Goal: Find specific page/section: Find specific page/section

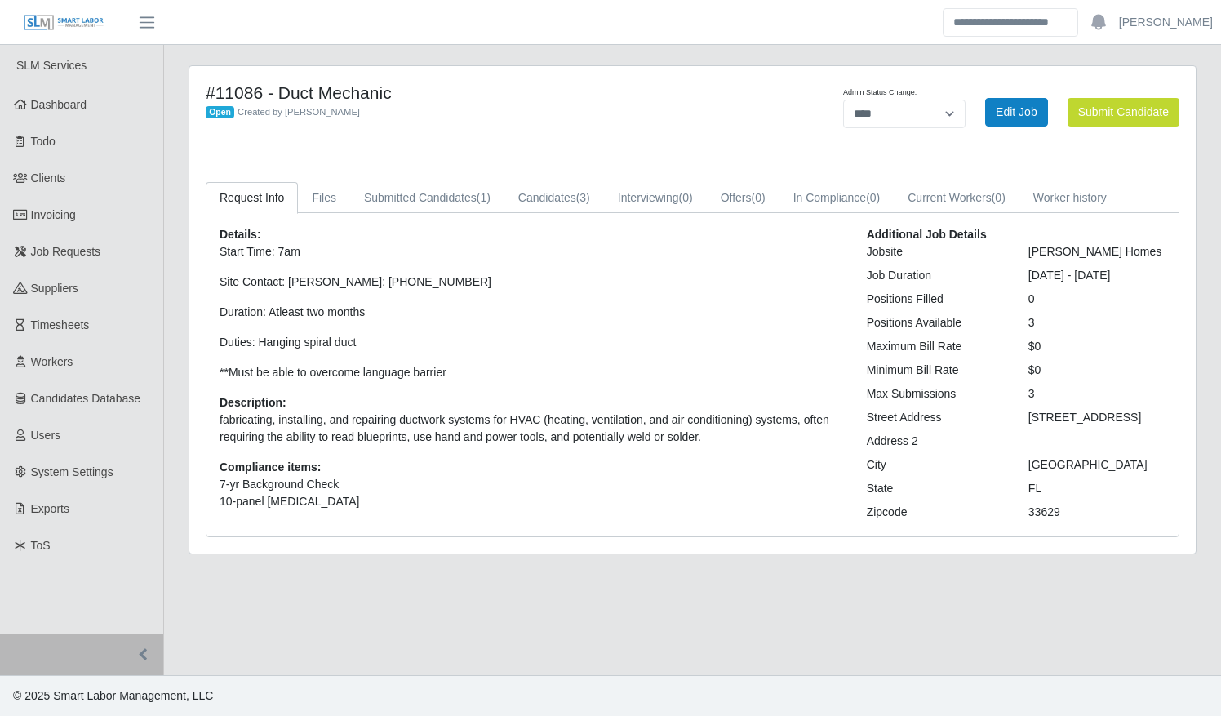
select select "****"
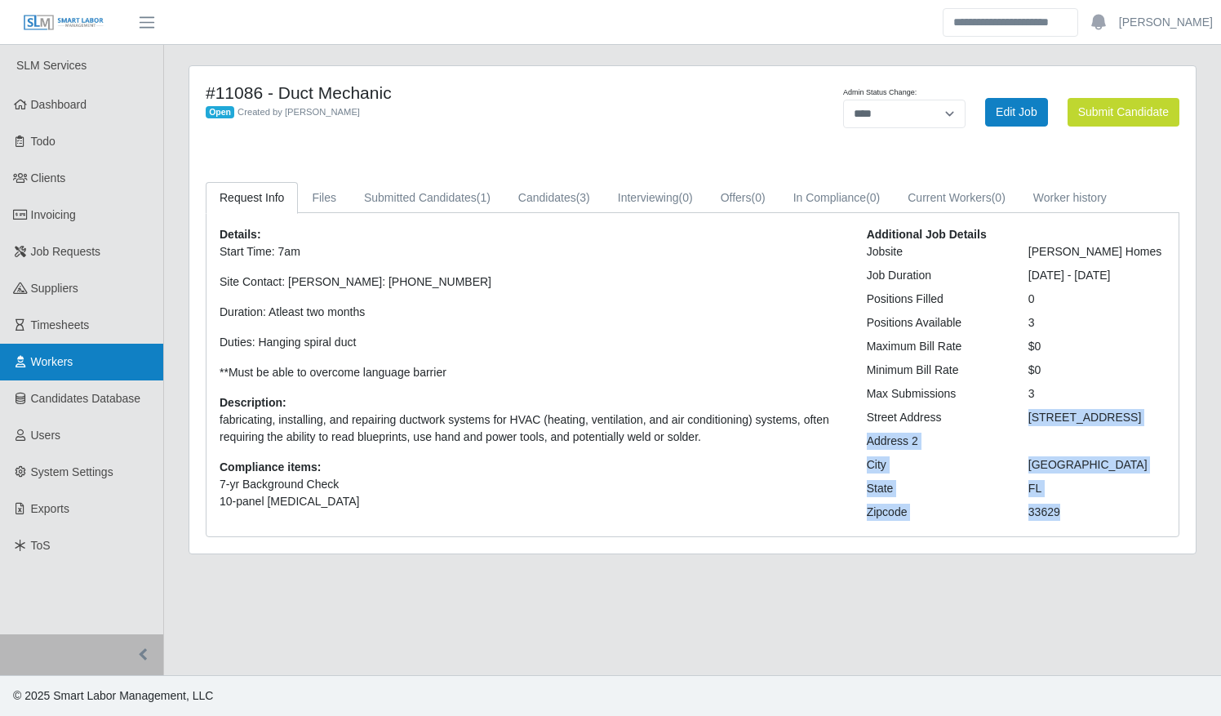
click at [99, 349] on link "Workers" at bounding box center [81, 362] width 163 height 37
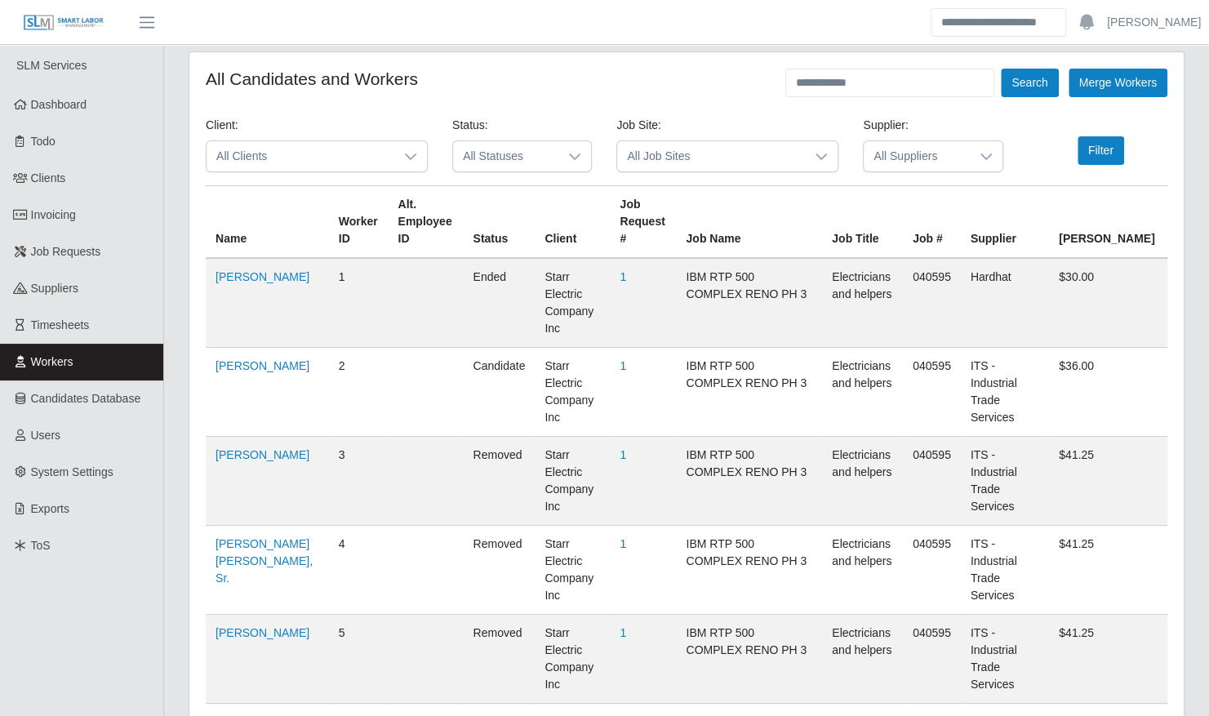
click at [408, 159] on icon at bounding box center [410, 156] width 13 height 13
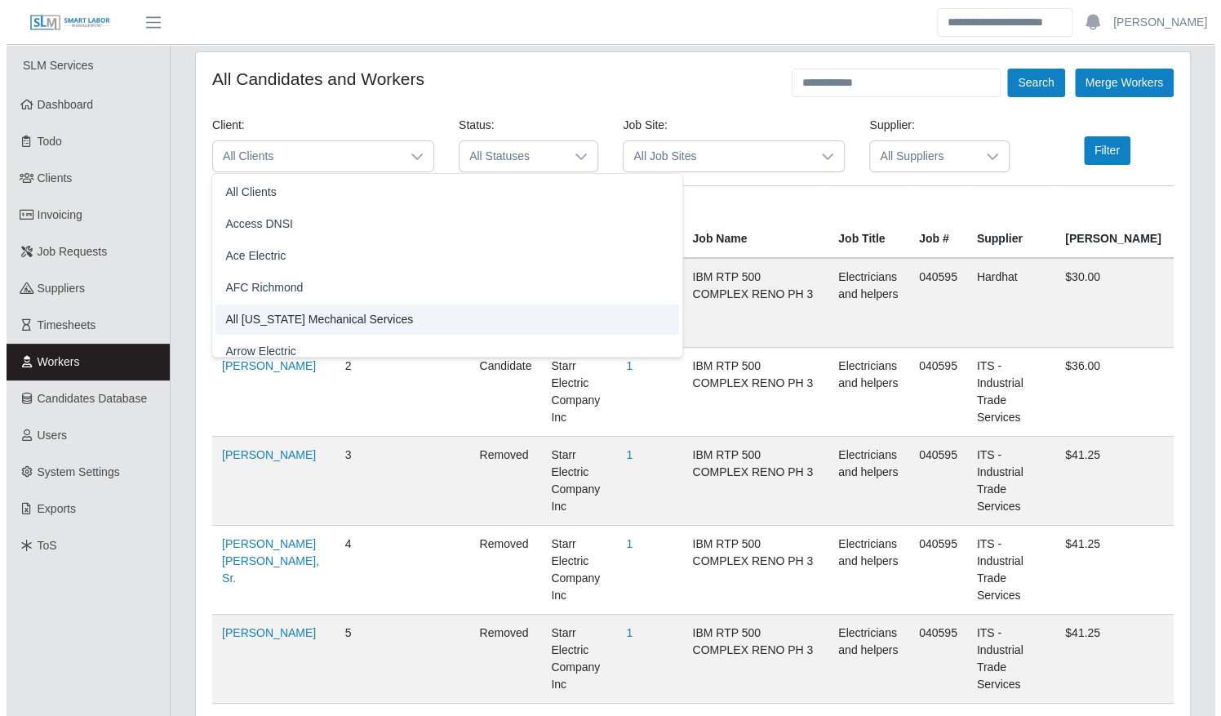
scroll to position [10, 0]
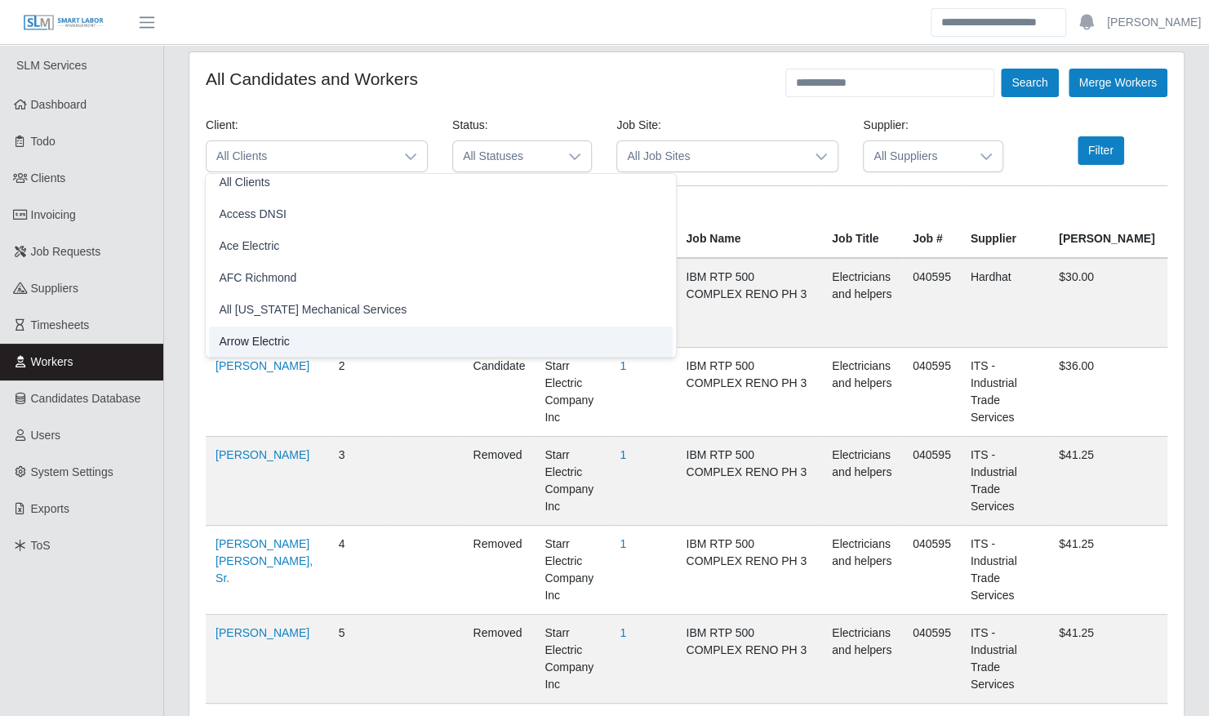
click at [311, 345] on li "Arrow Electric" at bounding box center [441, 342] width 464 height 30
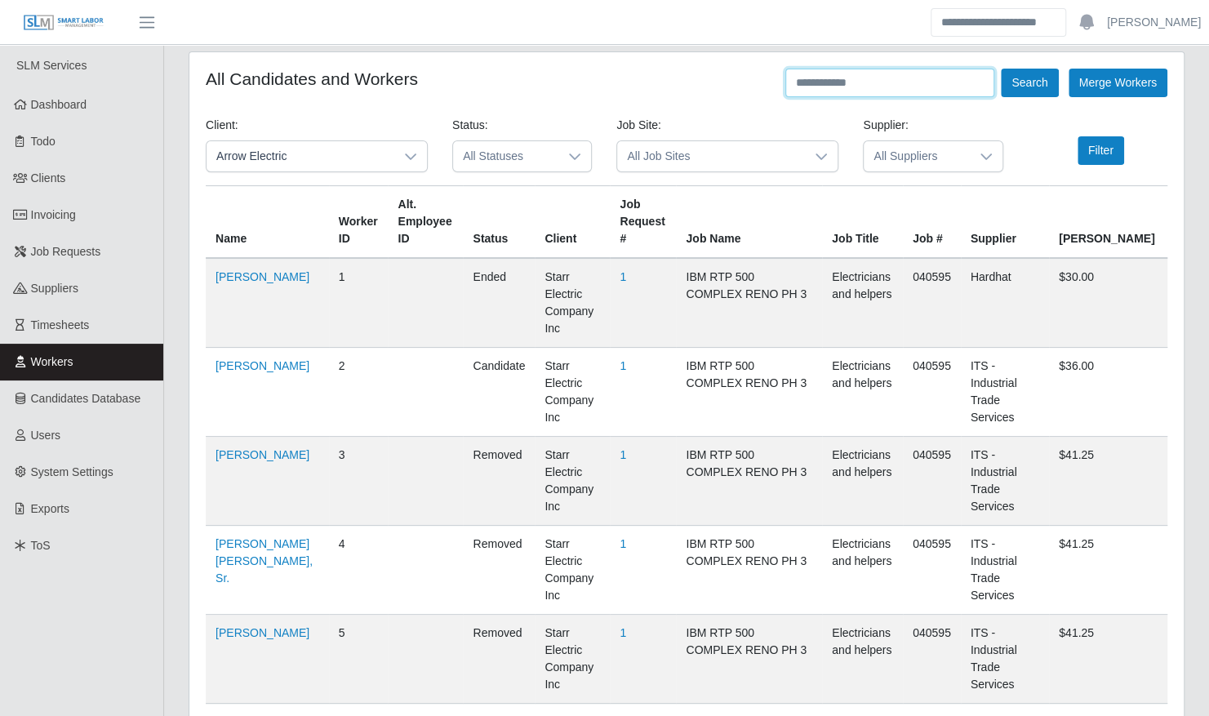
click at [866, 88] on input "text" at bounding box center [889, 83] width 209 height 29
type input "****"
click at [1001, 69] on button "Search" at bounding box center [1029, 83] width 57 height 29
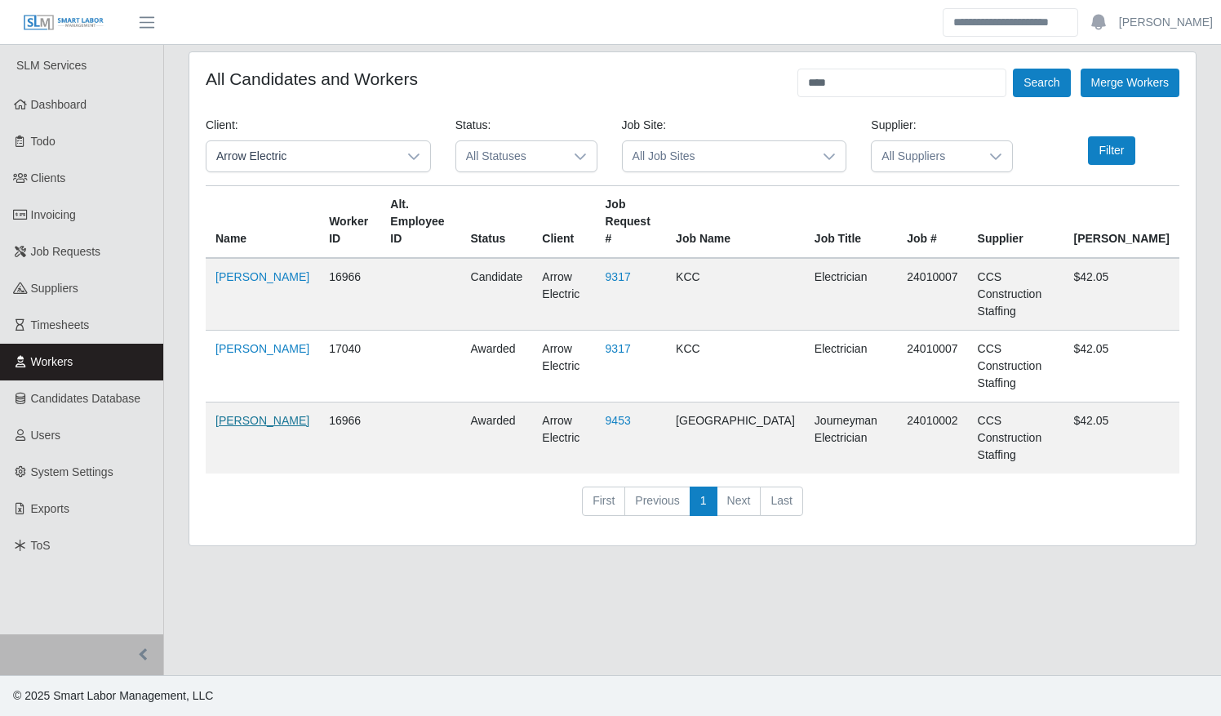
click at [234, 414] on link "Joshua Broughton" at bounding box center [263, 420] width 94 height 13
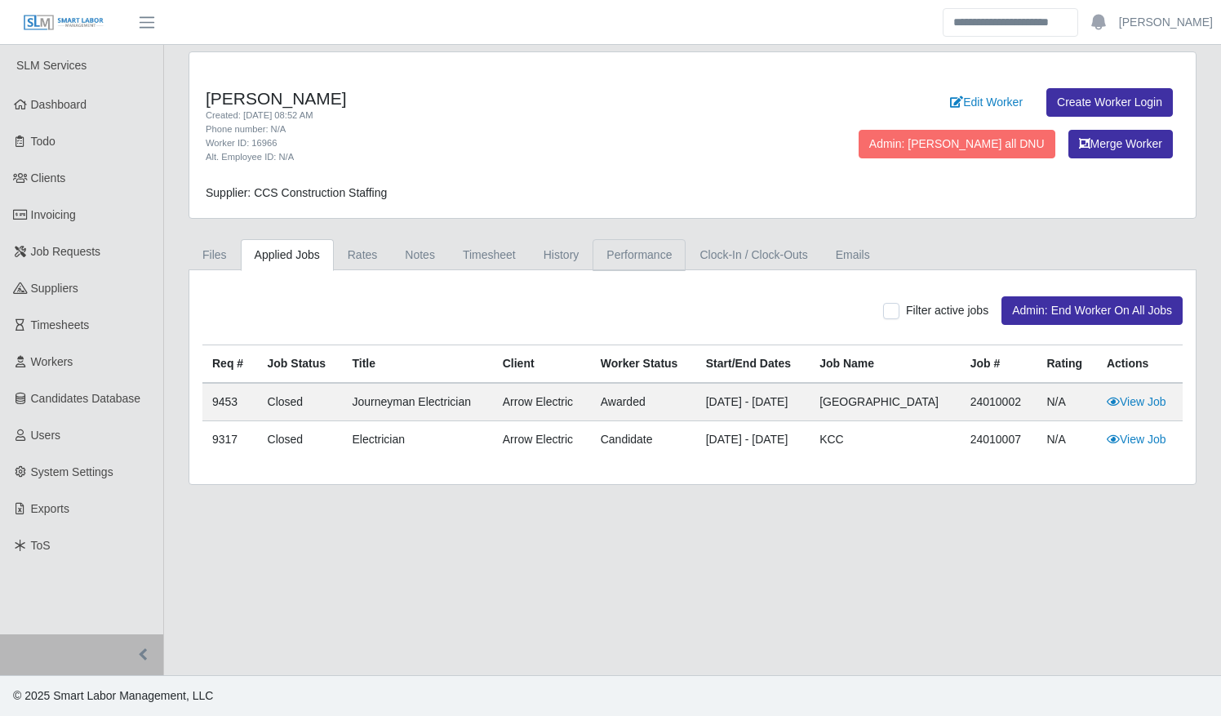
click at [593, 256] on link "Performance" at bounding box center [639, 255] width 93 height 32
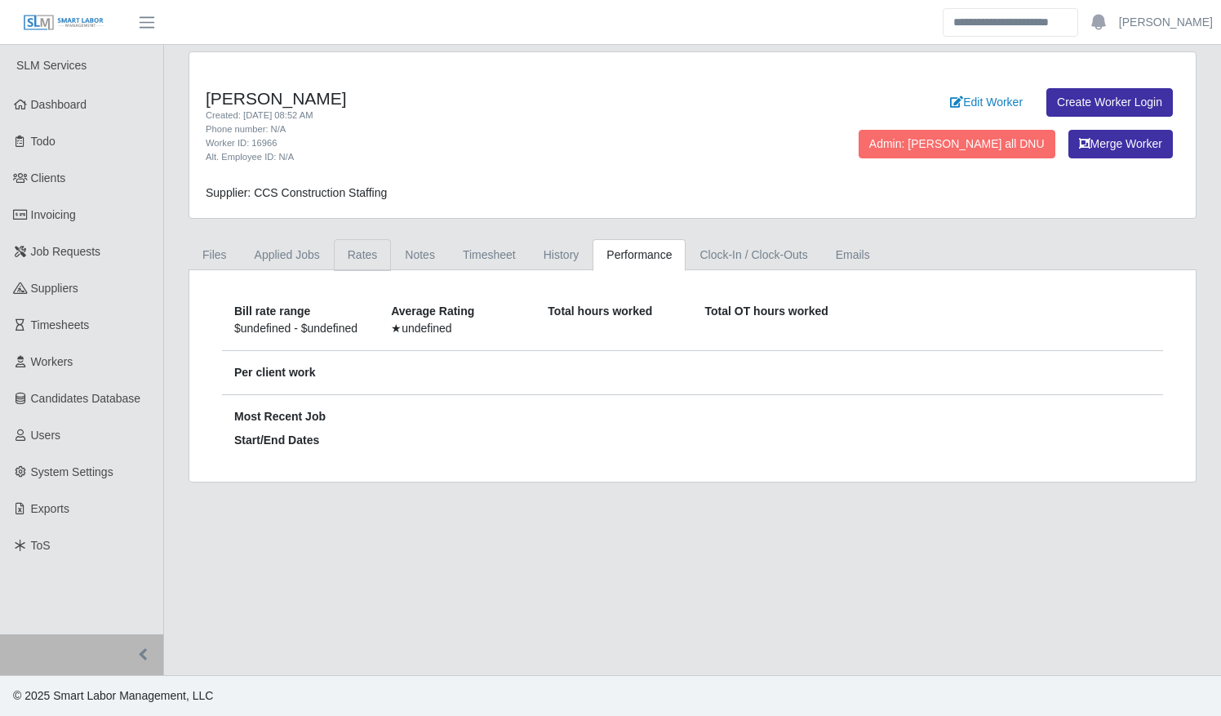
click at [355, 253] on link "Rates" at bounding box center [363, 255] width 58 height 32
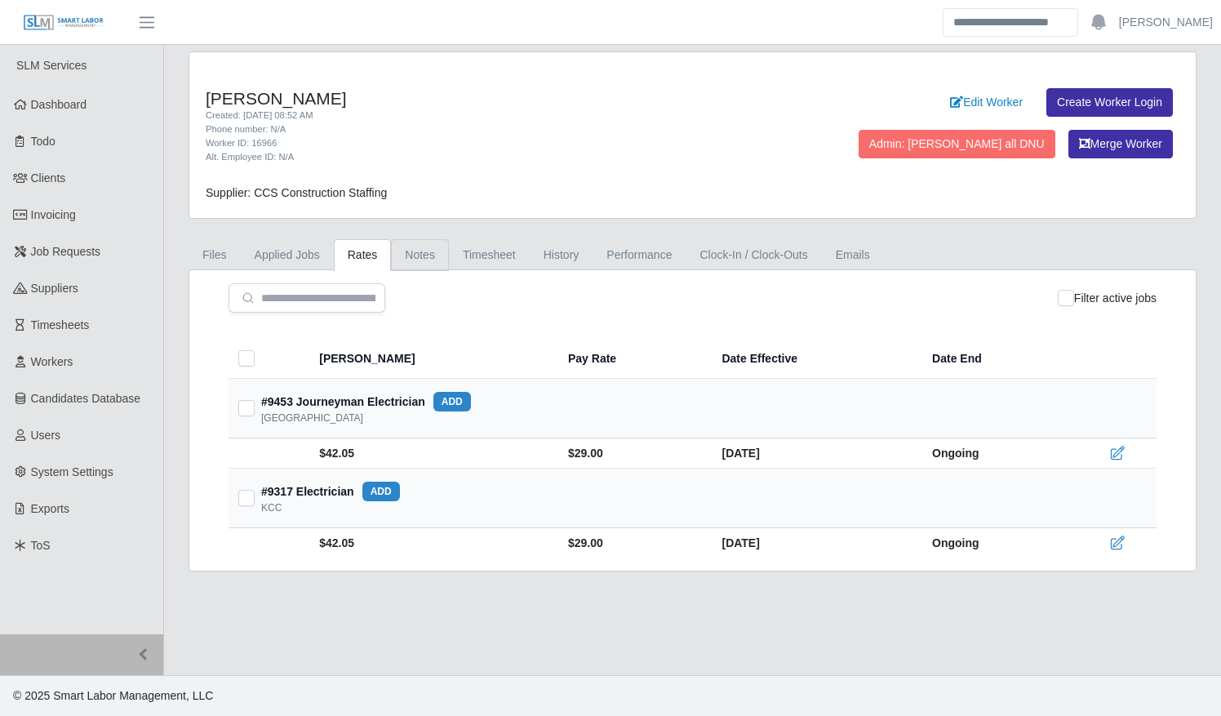
click at [407, 262] on link "Notes" at bounding box center [420, 255] width 58 height 32
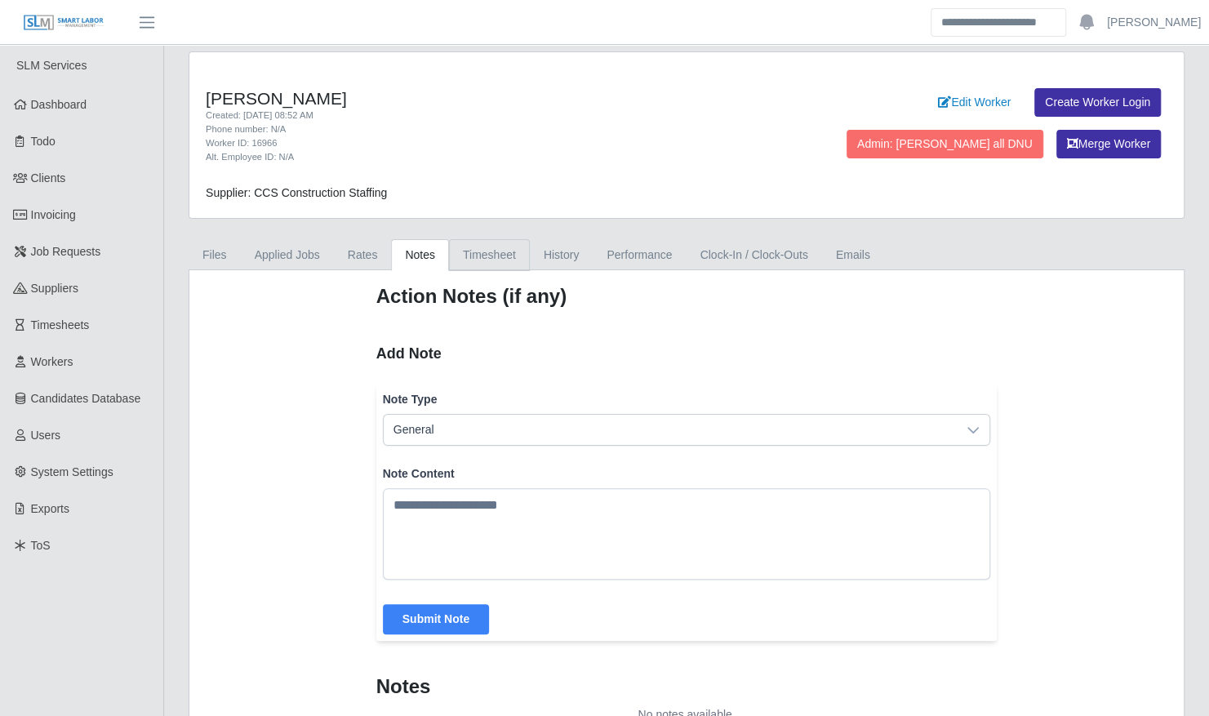
click at [497, 260] on link "Timesheet" at bounding box center [489, 255] width 81 height 32
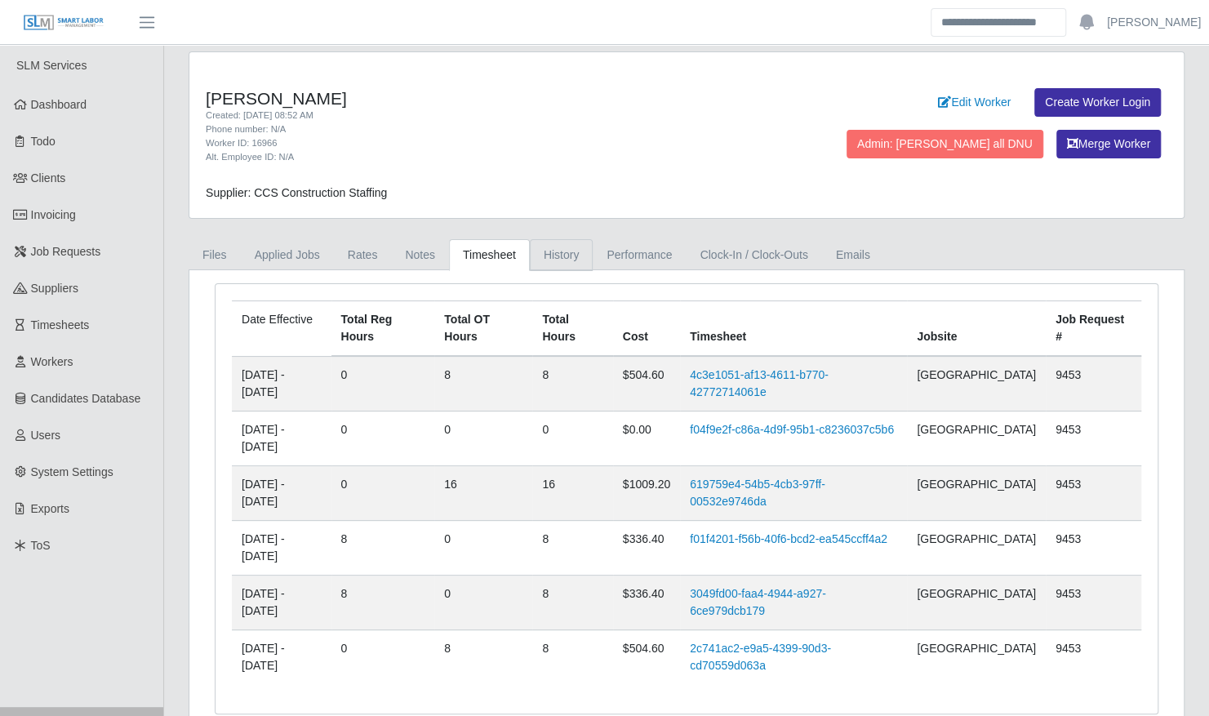
click at [543, 257] on link "History" at bounding box center [562, 255] width 64 height 32
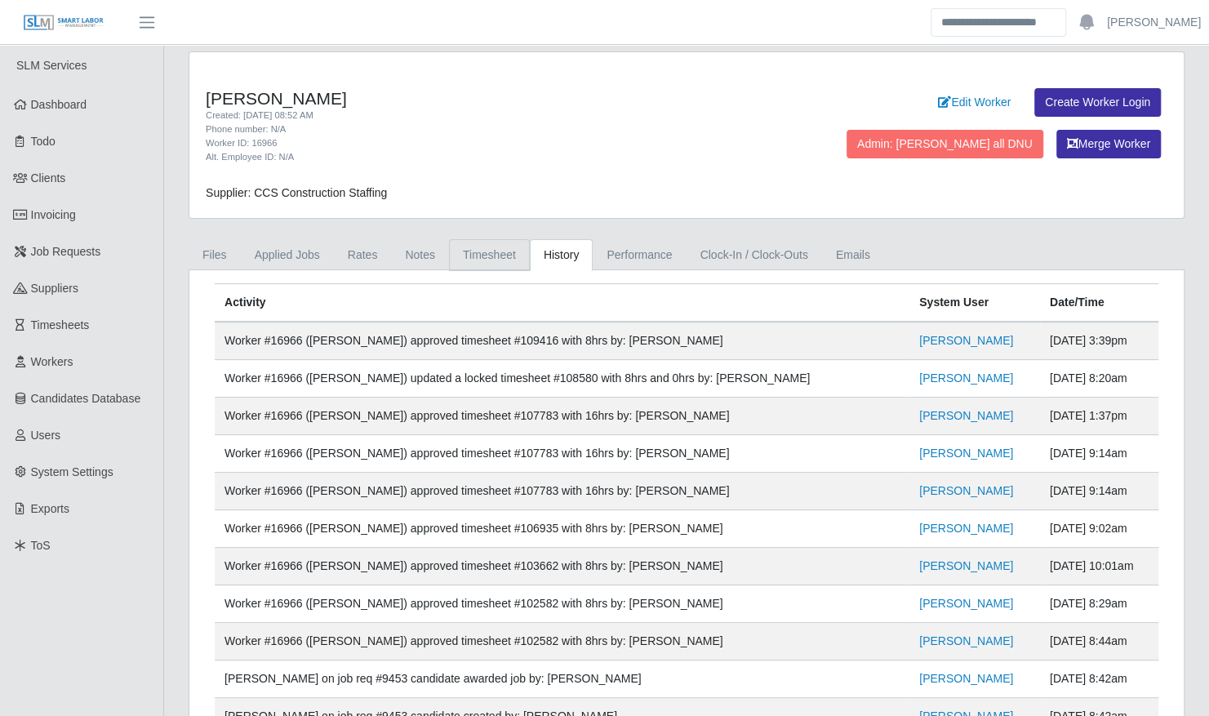
click at [475, 245] on link "Timesheet" at bounding box center [489, 255] width 81 height 32
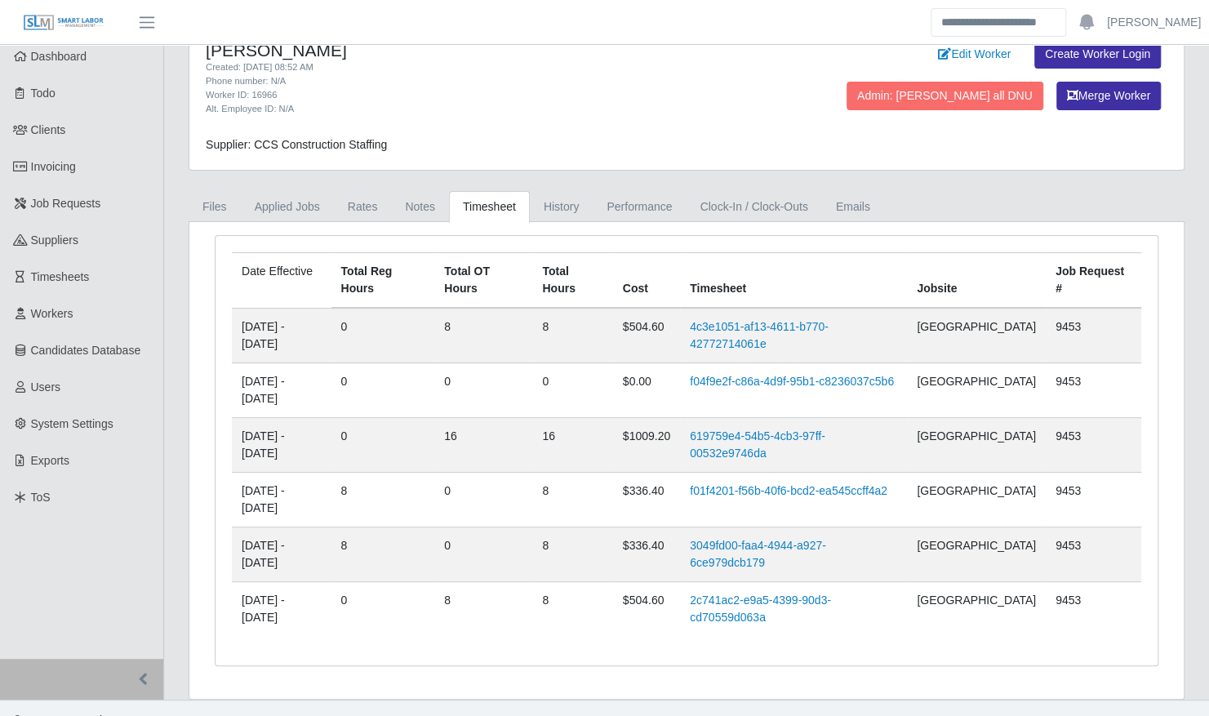
scroll to position [67, 0]
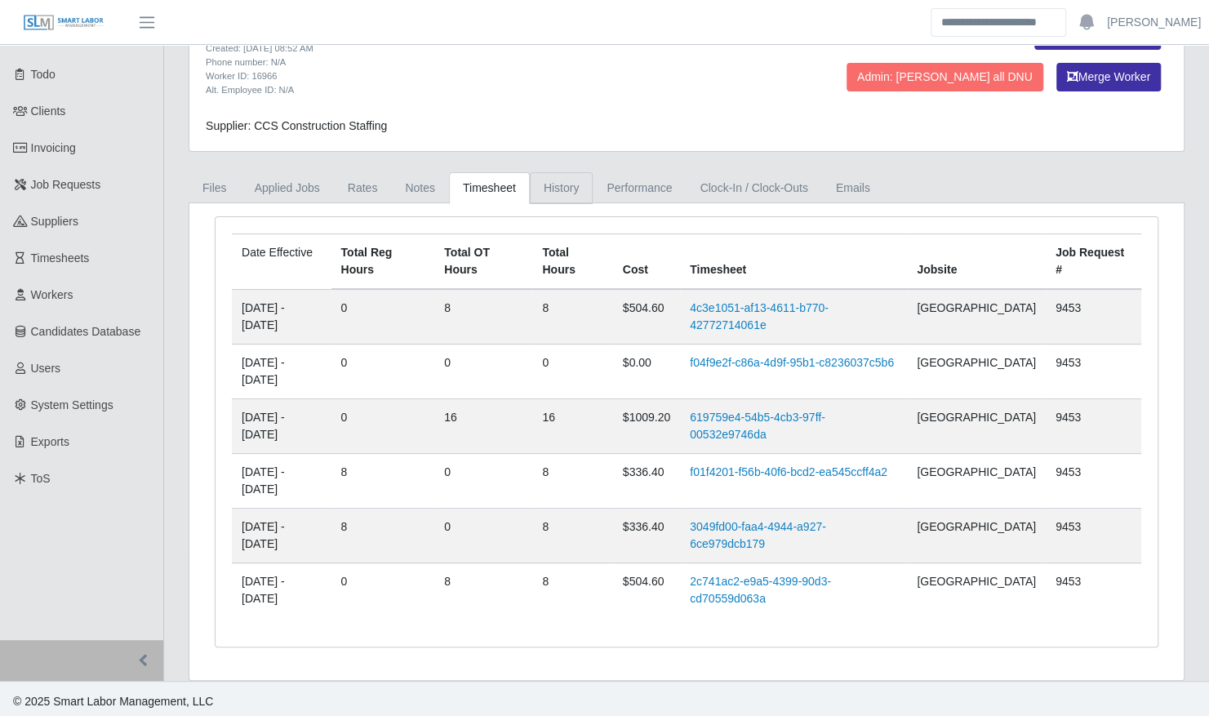
click at [561, 182] on link "History" at bounding box center [562, 188] width 64 height 32
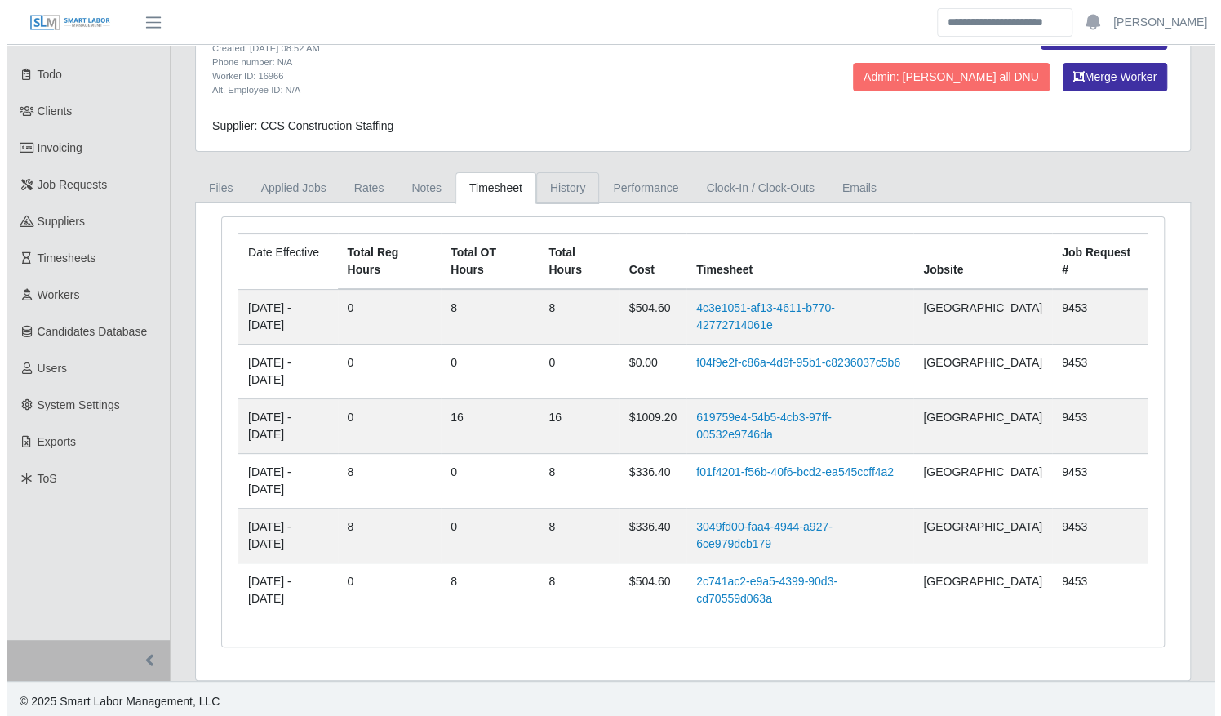
scroll to position [0, 0]
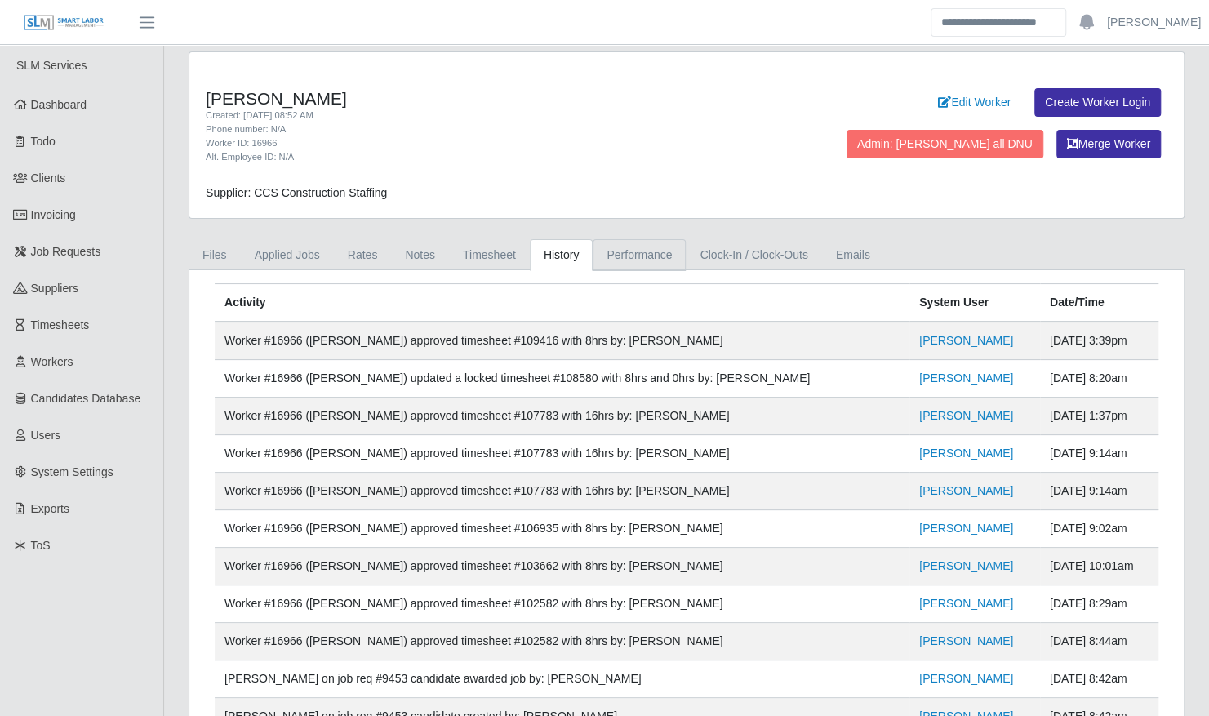
click at [611, 256] on link "Performance" at bounding box center [639, 255] width 93 height 32
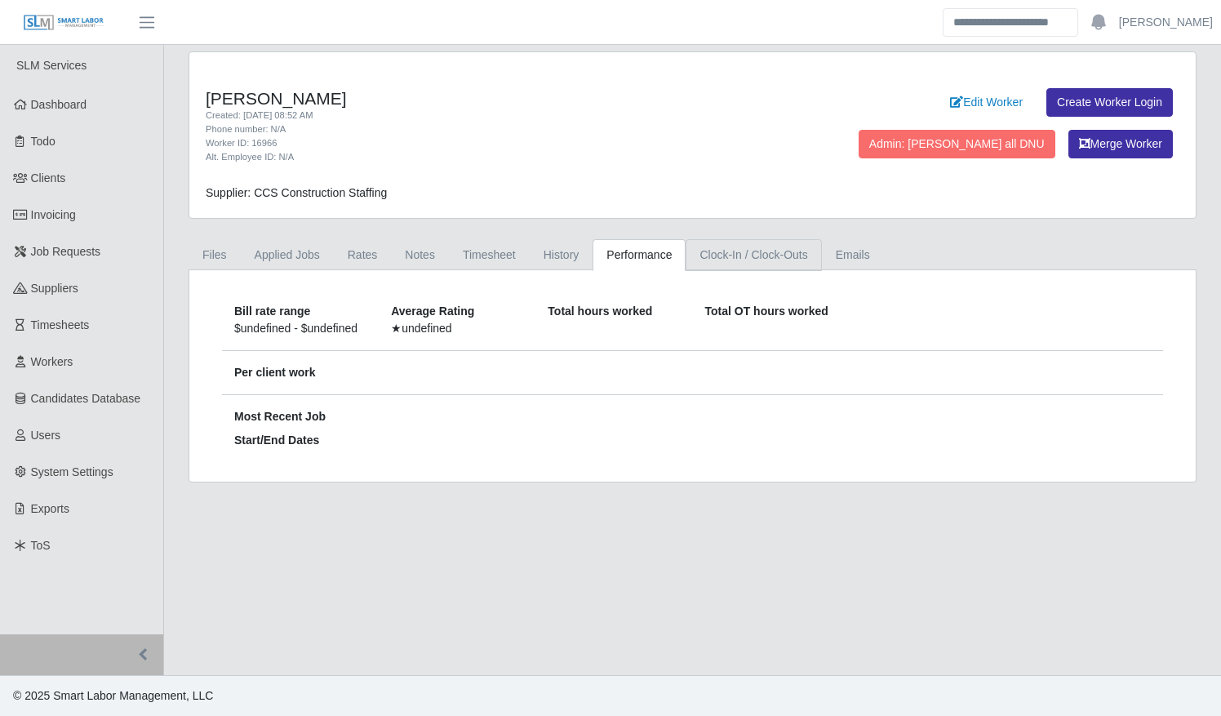
click at [718, 266] on link "Clock-In / Clock-Outs" at bounding box center [754, 255] width 136 height 32
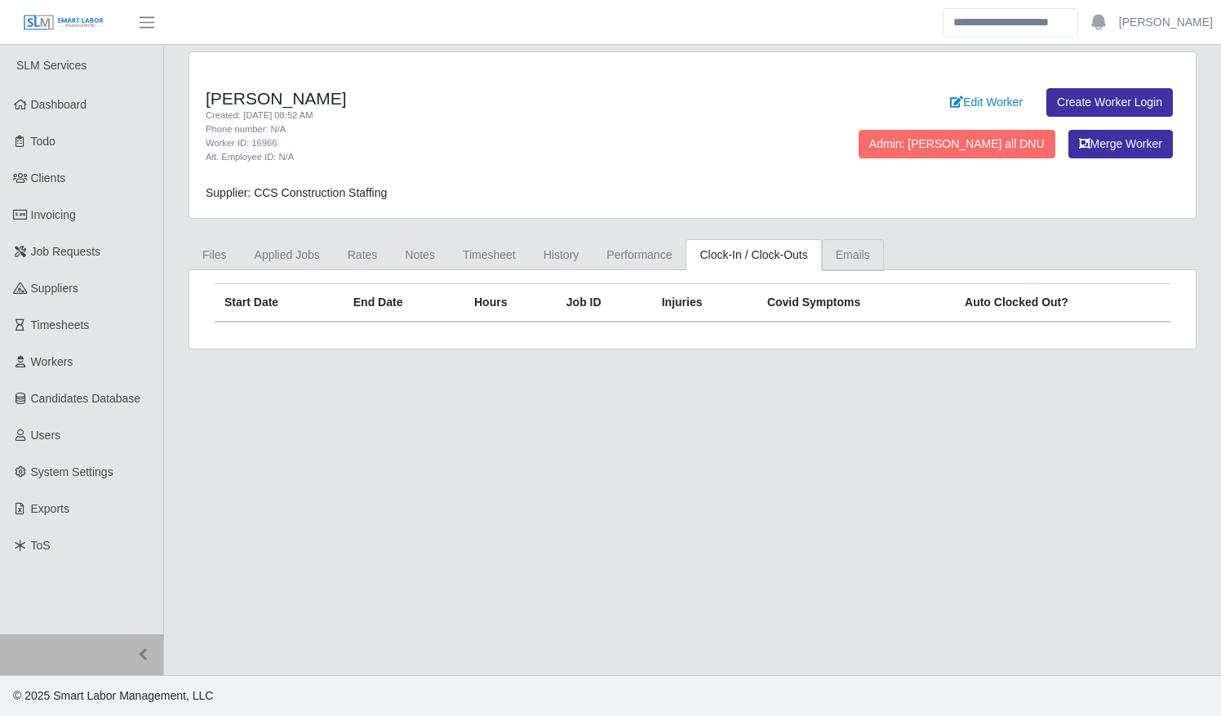
click at [823, 258] on link "Emails" at bounding box center [853, 255] width 62 height 32
